Goal: Check status: Check status

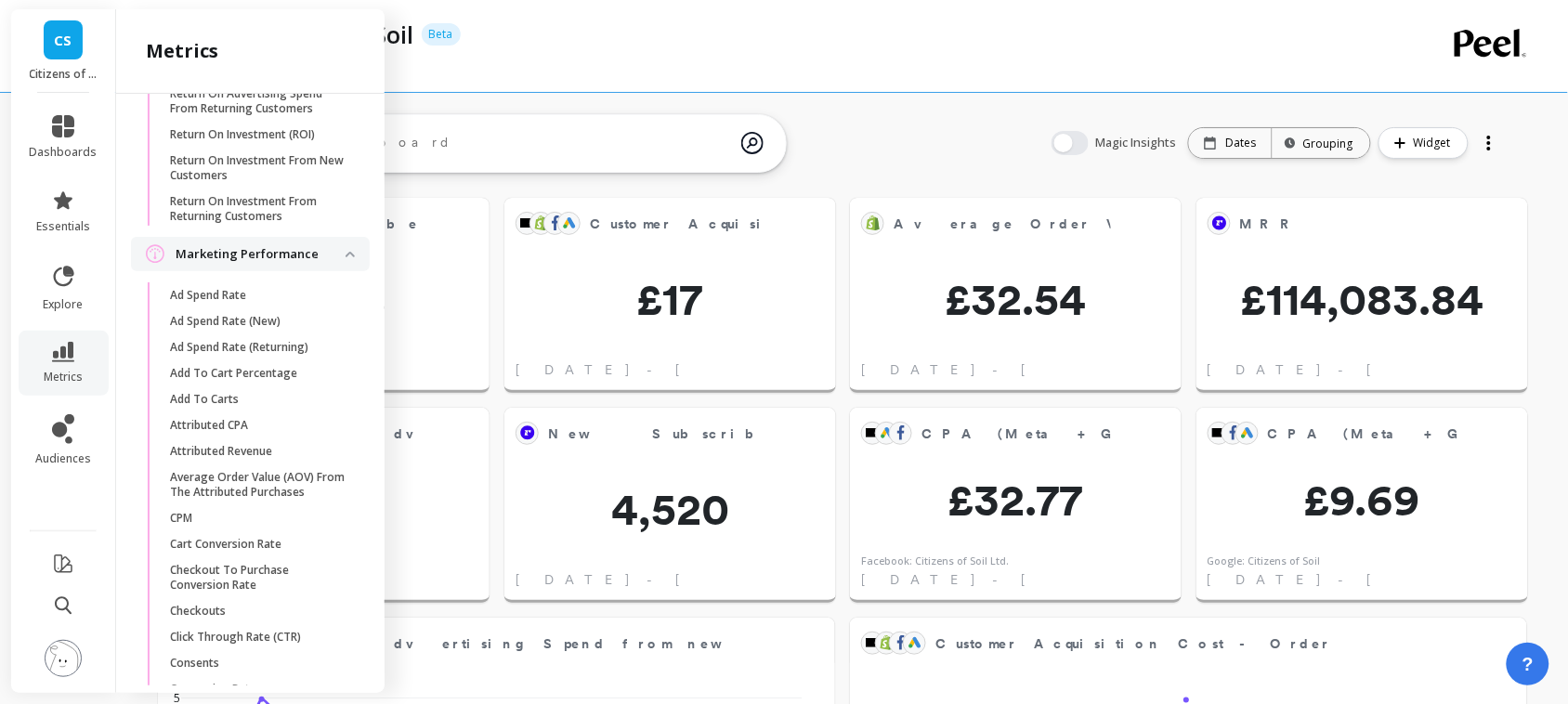
scroll to position [2050, 0]
click at [238, 432] on p "Attributed CPA" at bounding box center [209, 424] width 78 height 15
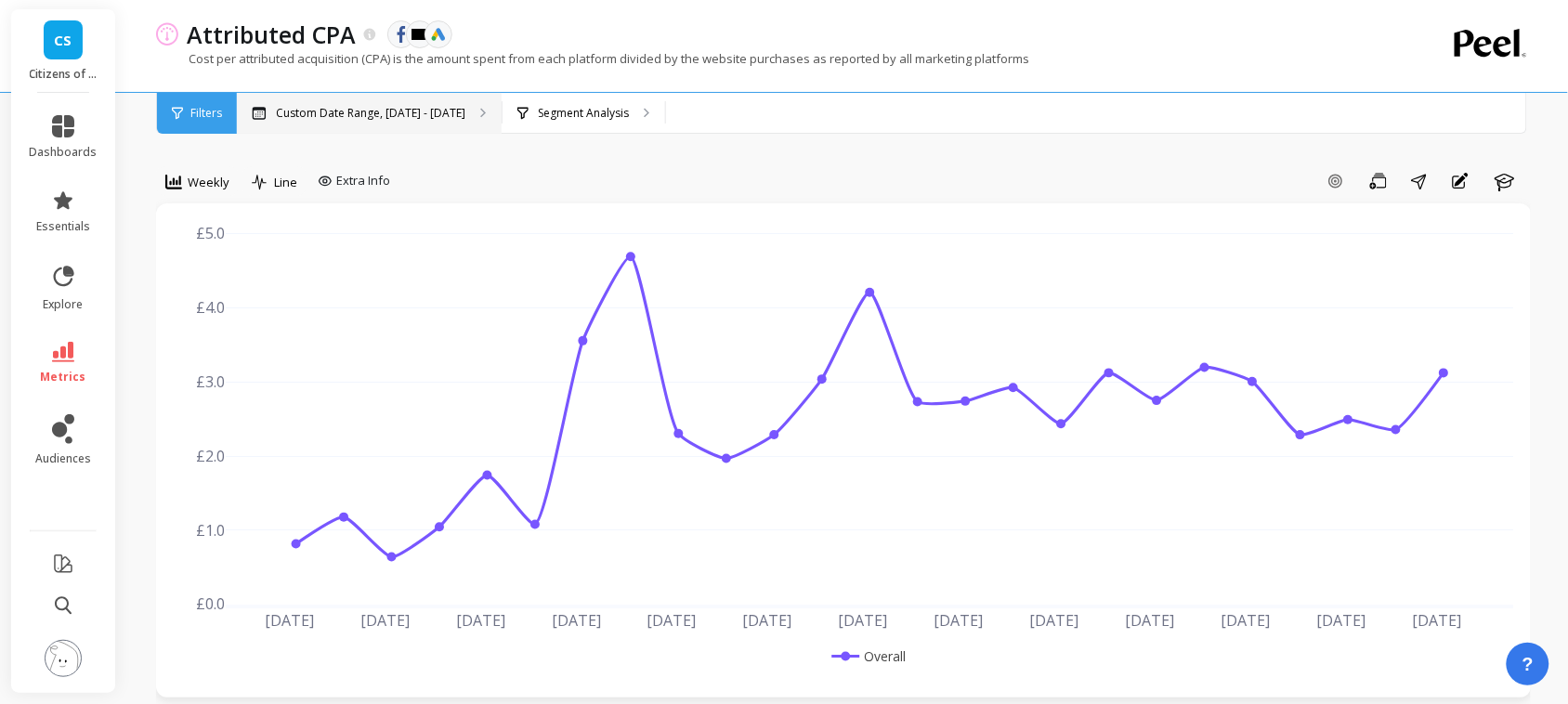
click at [418, 109] on p "Custom Date Range, [DATE] - [DATE]" at bounding box center [370, 113] width 190 height 15
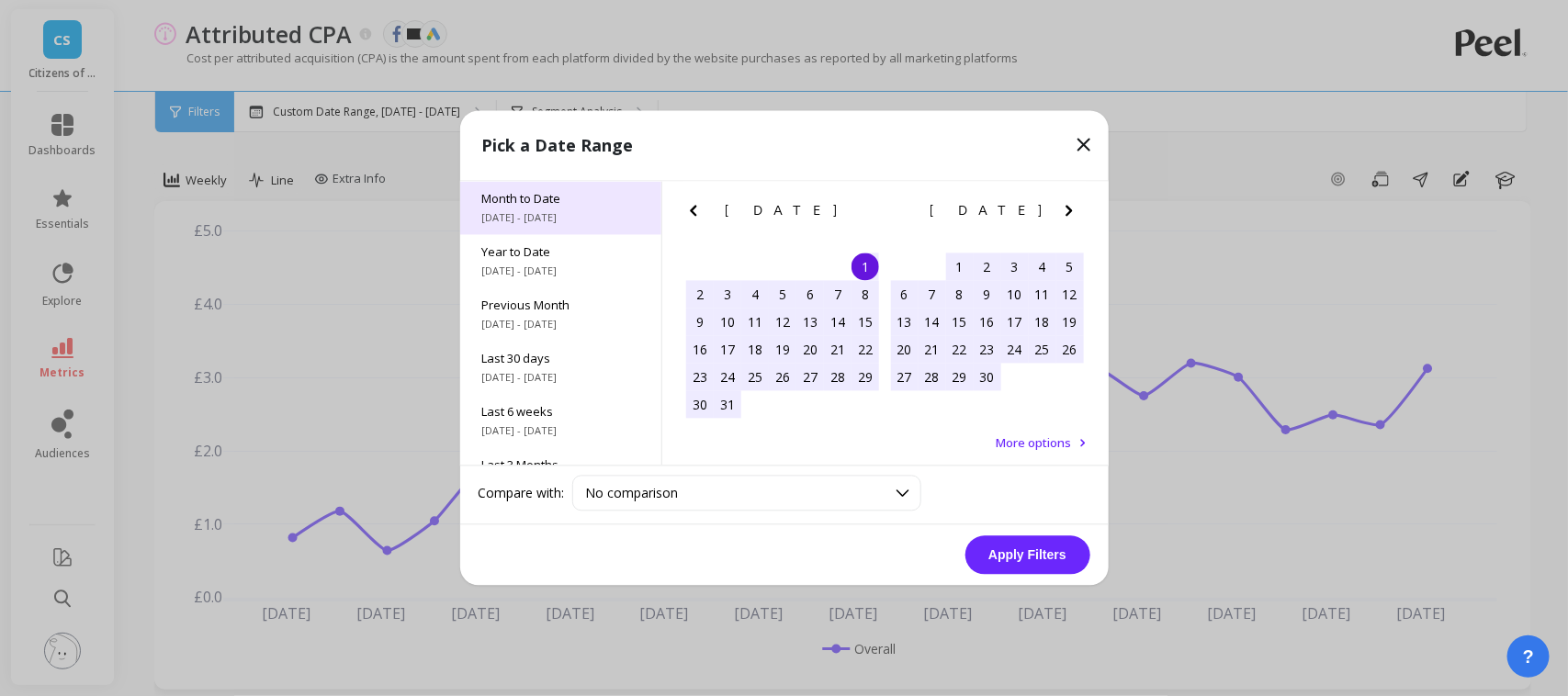
click at [529, 219] on span "[DATE] - [DATE]" at bounding box center [560, 218] width 157 height 14
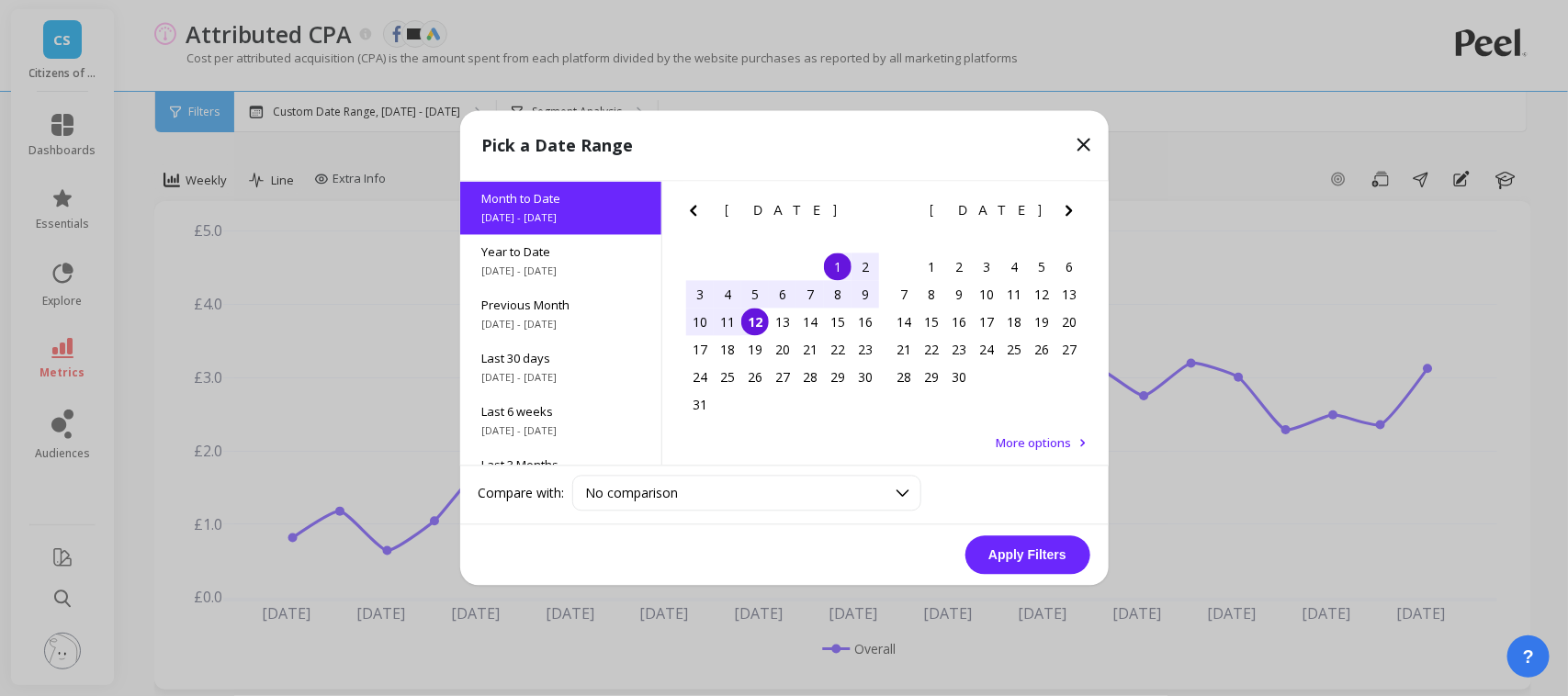
click at [716, 299] on div "4" at bounding box center [727, 294] width 28 height 28
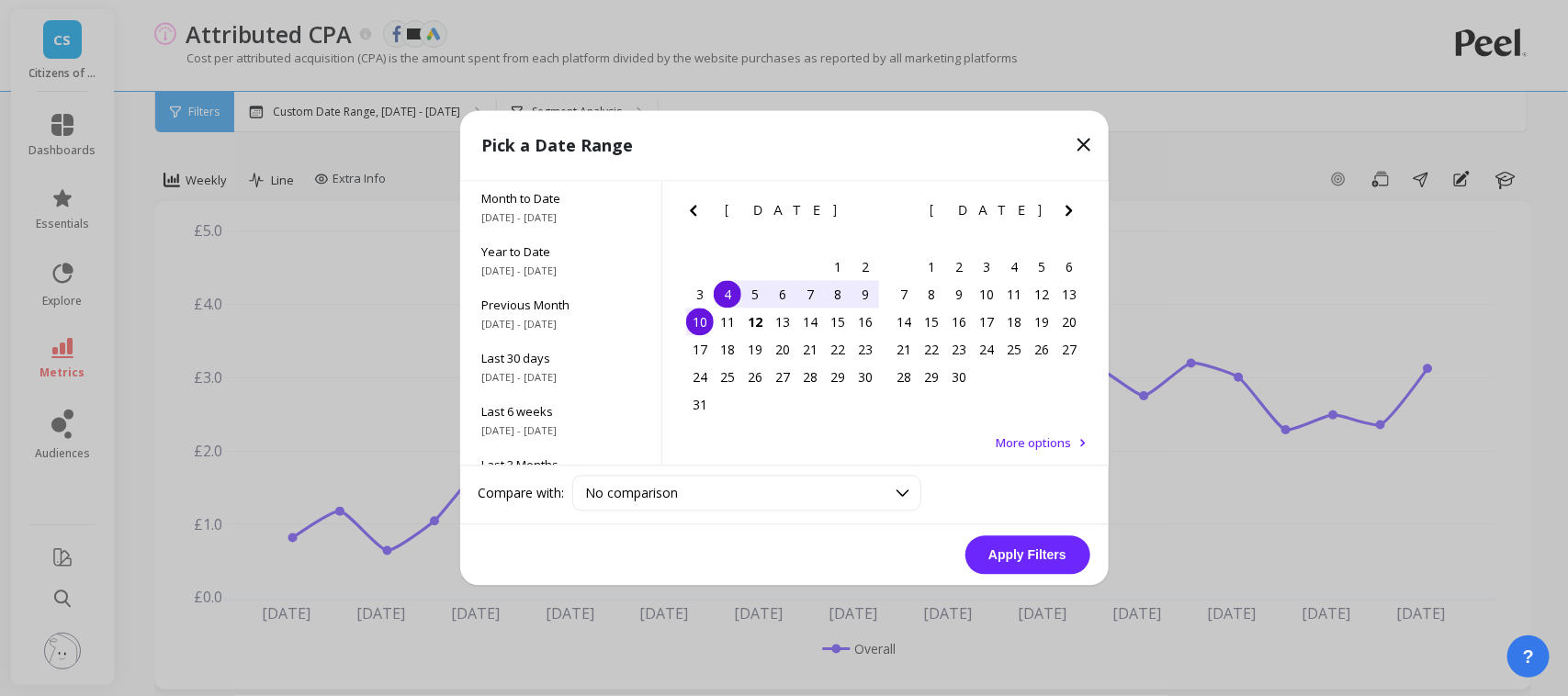
click at [708, 315] on div "10" at bounding box center [700, 322] width 28 height 28
click at [1034, 552] on button "Apply Filters" at bounding box center [1028, 555] width 125 height 38
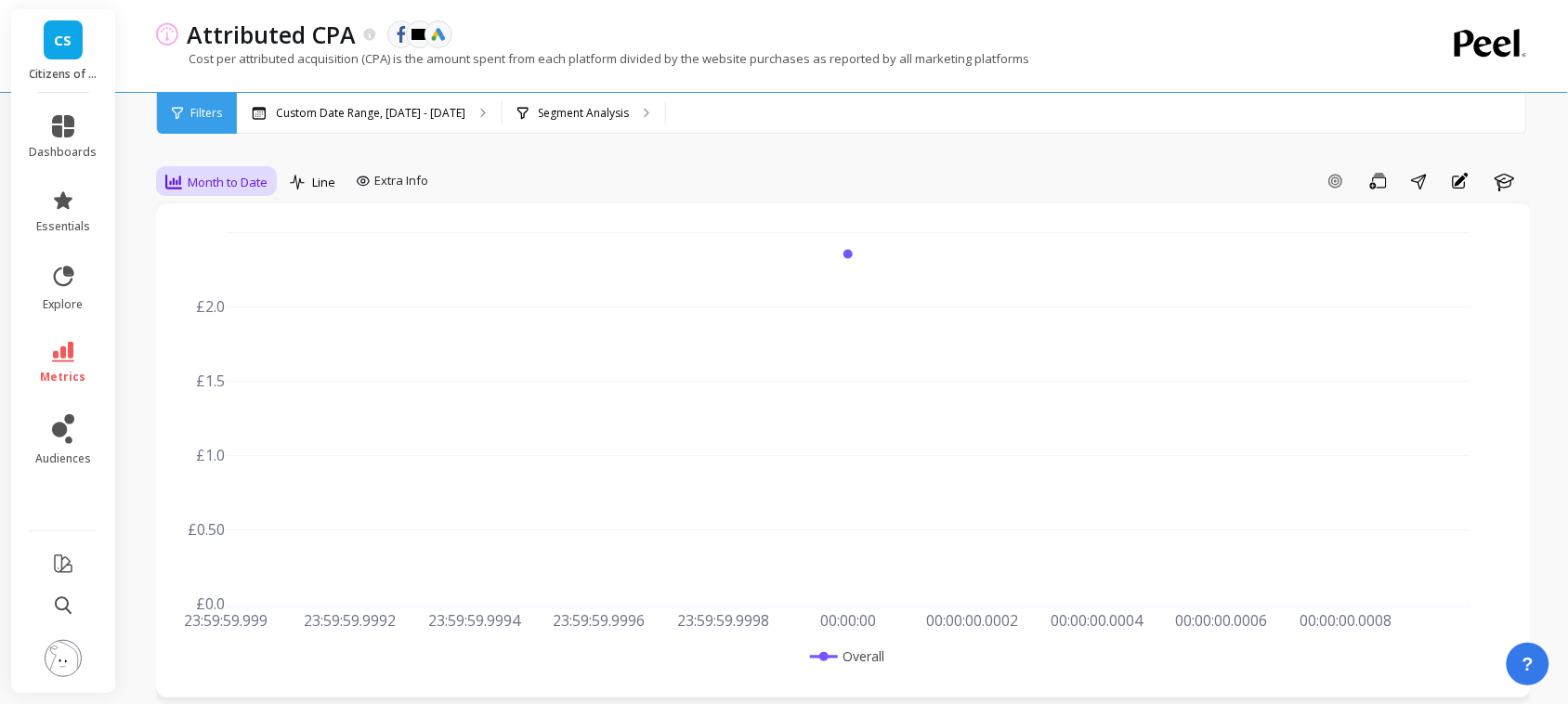
click at [177, 193] on div "Month to Date" at bounding box center [216, 182] width 113 height 32
click at [233, 286] on div "Weekly" at bounding box center [225, 295] width 106 height 17
